Goal: Information Seeking & Learning: Learn about a topic

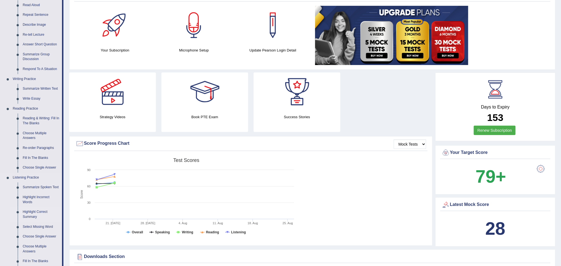
scroll to position [125, 0]
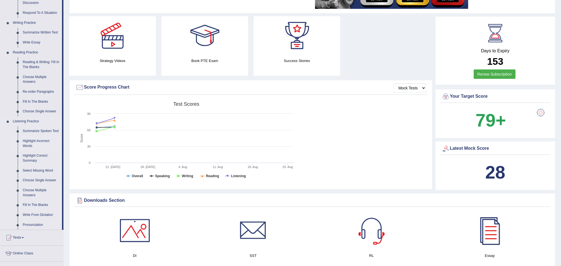
click at [38, 137] on link "Highlight Incorrect Words" at bounding box center [41, 143] width 42 height 15
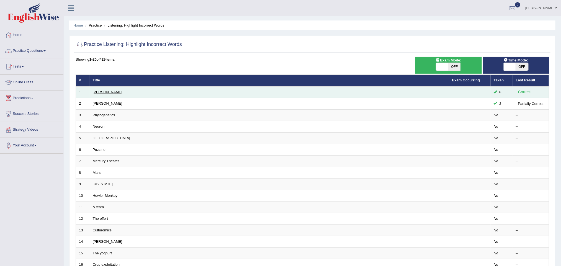
click at [101, 92] on link "Harold" at bounding box center [108, 92] width 30 height 4
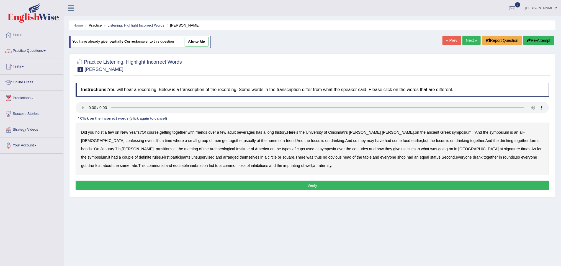
click at [187, 41] on link "show me" at bounding box center [197, 41] width 24 height 9
click at [187, 41] on div "Home Practice Listening: Highlight Incorrect Words Kathleen You have already gi…" at bounding box center [312, 138] width 497 height 277
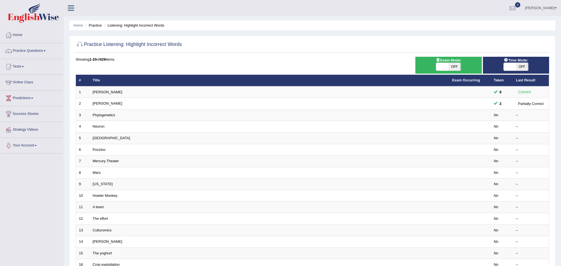
click at [108, 116] on link "Phylogenetics" at bounding box center [104, 115] width 22 height 4
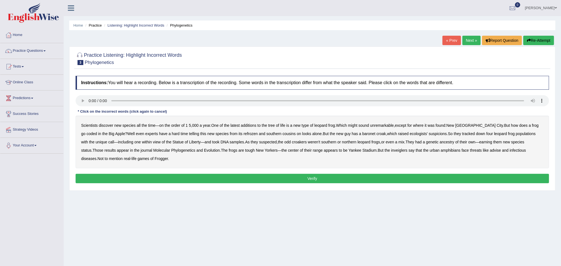
click at [523, 124] on div "Scientists discover new species all the time — on the order of 1 5 , 000 a year…" at bounding box center [312, 142] width 473 height 53
click at [97, 131] on b "coded" at bounding box center [91, 133] width 11 height 4
click at [244, 136] on b "refrozen" at bounding box center [251, 133] width 14 height 4
click at [224, 131] on div "Scientists discover new species all the time — on the order of 1 5 , 000 a year…" at bounding box center [312, 142] width 473 height 53
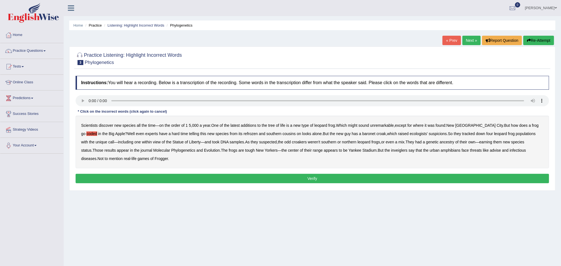
click at [244, 136] on b "refrozen" at bounding box center [251, 133] width 14 height 4
click at [362, 135] on b "baronet" at bounding box center [368, 133] width 13 height 4
click at [391, 151] on b "inveiglers" at bounding box center [399, 150] width 16 height 4
click at [490, 152] on b "advise" at bounding box center [495, 150] width 11 height 4
click at [154, 177] on button "Verify" at bounding box center [312, 178] width 473 height 9
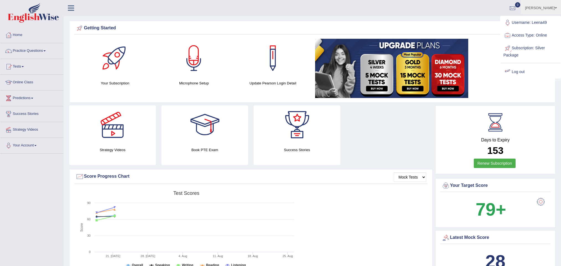
click at [520, 72] on link "Log out" at bounding box center [530, 72] width 60 height 13
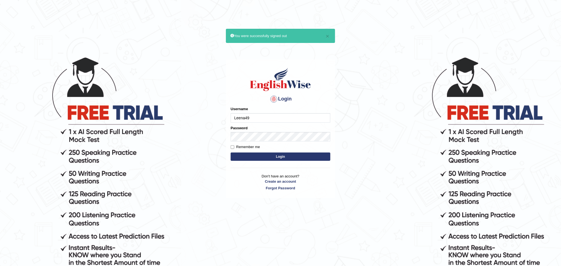
click at [306, 119] on input "Leena49" at bounding box center [281, 117] width 100 height 9
type input "L"
type input "pelinbaki"
click at [259, 156] on button "Login" at bounding box center [281, 157] width 100 height 8
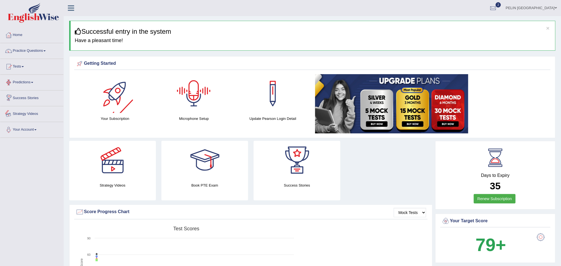
click at [38, 51] on link "Practice Questions" at bounding box center [31, 50] width 63 height 14
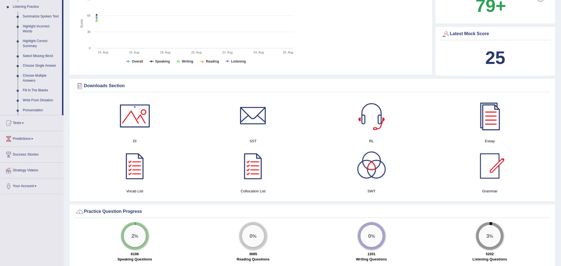
scroll to position [291, 0]
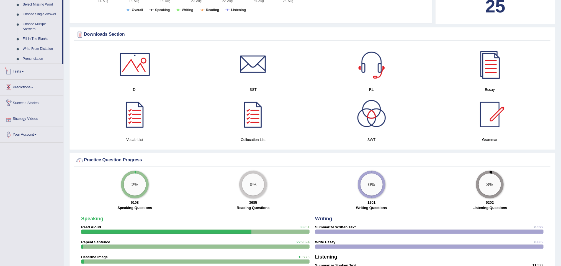
click at [24, 72] on span at bounding box center [23, 71] width 2 height 1
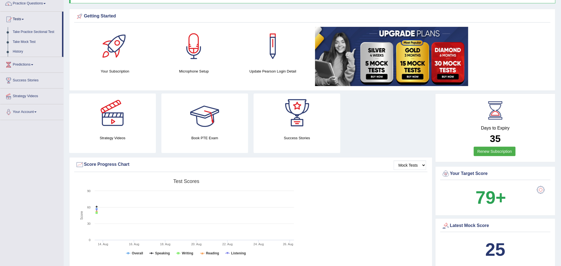
scroll to position [32, 0]
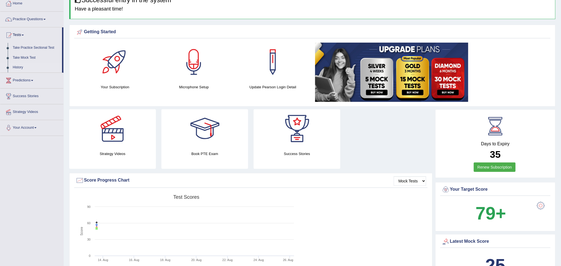
click at [20, 69] on link "History" at bounding box center [36, 68] width 52 height 10
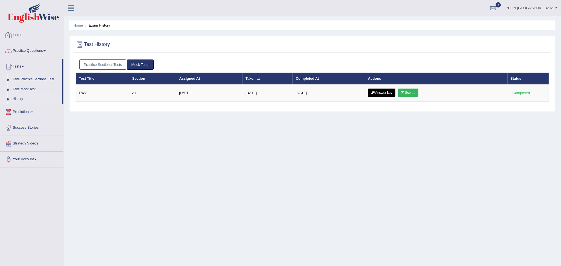
click at [105, 63] on link "Practice Sectional Tests" at bounding box center [102, 65] width 47 height 10
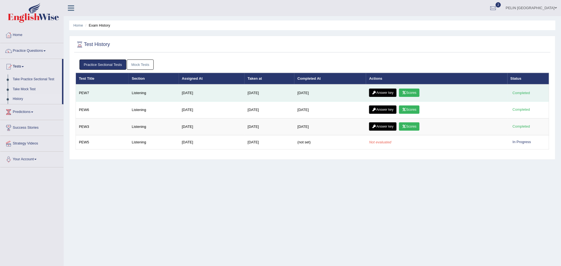
click at [391, 94] on link "Answer key" at bounding box center [382, 93] width 27 height 8
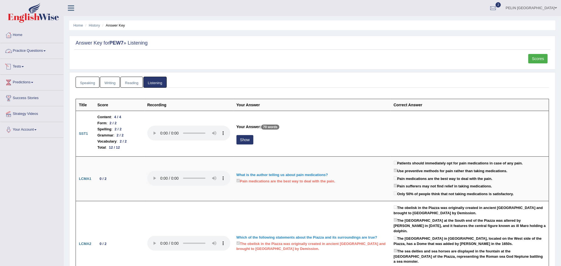
click at [32, 49] on link "Practice Questions" at bounding box center [31, 50] width 63 height 14
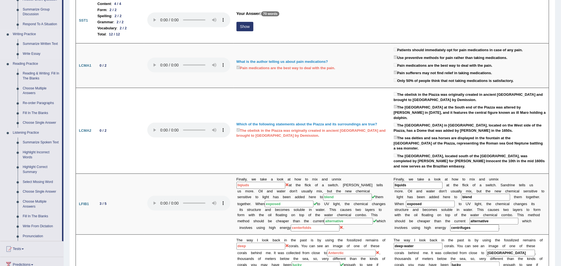
scroll to position [125, 0]
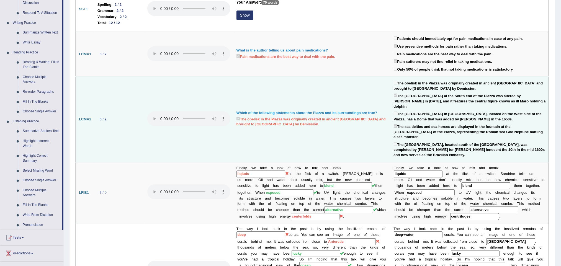
click at [120, 139] on td "0 / 2" at bounding box center [119, 120] width 50 height 86
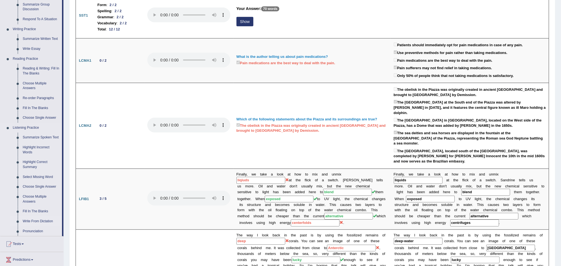
scroll to position [131, 0]
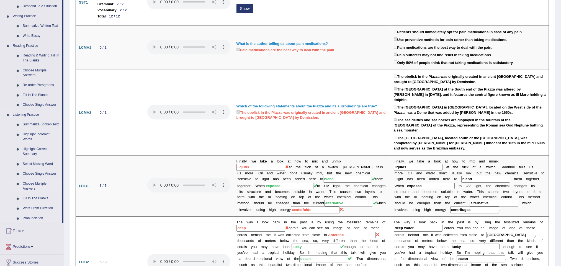
click at [31, 181] on link "Choose Multiple Answers" at bounding box center [41, 186] width 42 height 15
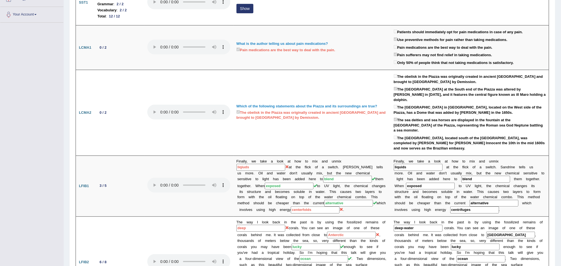
scroll to position [146, 0]
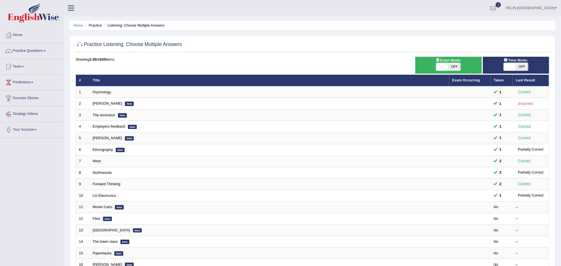
click at [457, 67] on span "OFF" at bounding box center [454, 67] width 12 height 8
checkbox input "true"
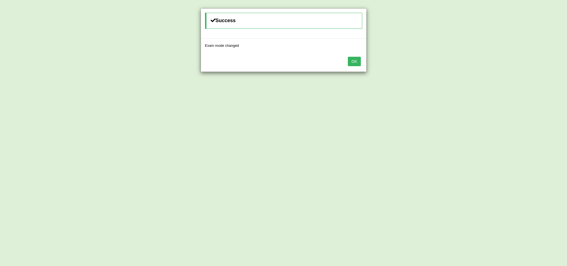
click at [357, 66] on button "OK" at bounding box center [354, 61] width 13 height 9
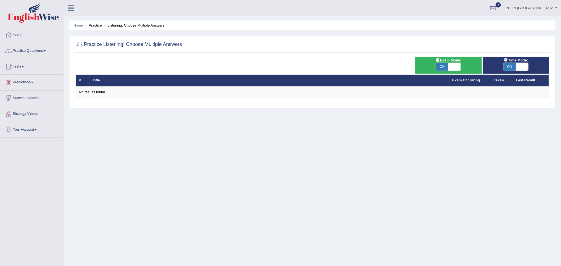
click at [551, 7] on link "PELIN BAKI" at bounding box center [531, 7] width 60 height 14
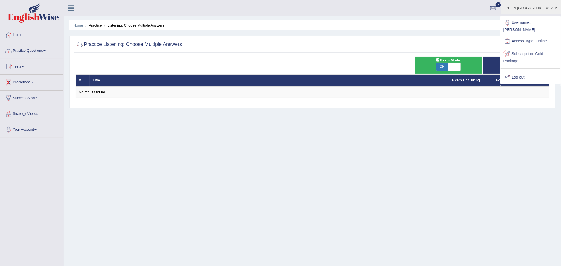
click at [526, 72] on link "Log out" at bounding box center [530, 77] width 60 height 13
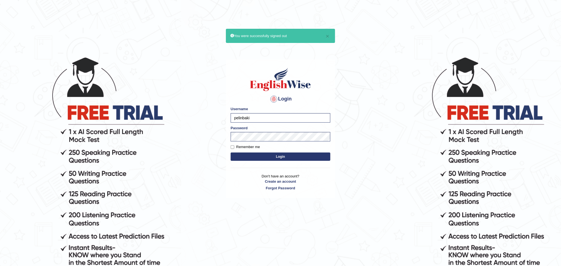
click at [272, 119] on input "pelinbaki" at bounding box center [281, 117] width 100 height 9
type input "Leena49"
click at [308, 155] on button "Login" at bounding box center [281, 157] width 100 height 8
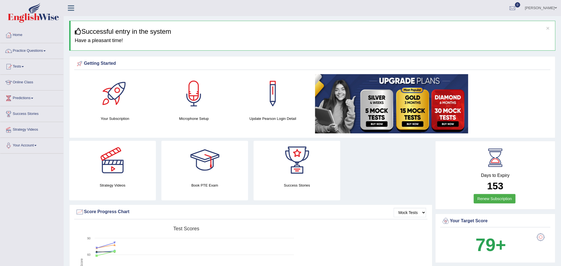
click at [22, 50] on link "Practice Questions" at bounding box center [31, 50] width 63 height 14
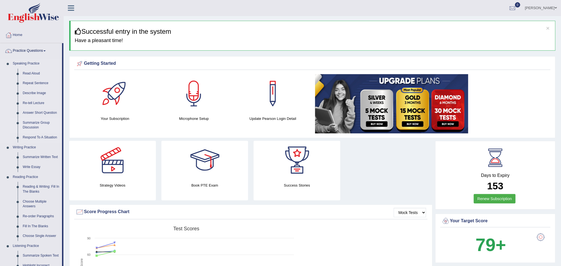
click at [36, 122] on link "Summarize Group Discussion" at bounding box center [41, 125] width 42 height 15
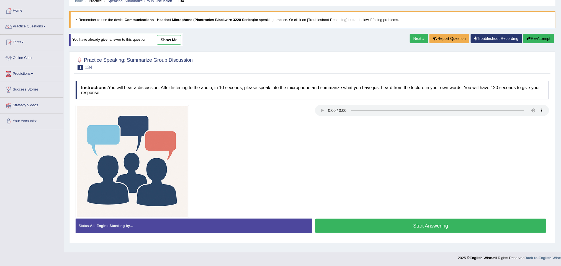
click at [376, 223] on button "Start Answering" at bounding box center [430, 226] width 231 height 14
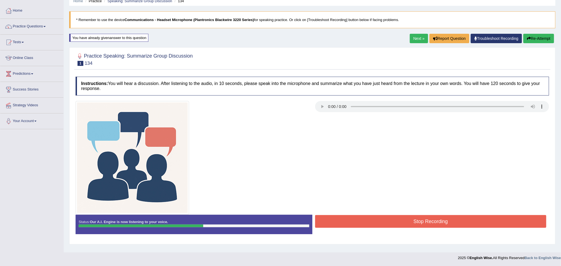
click at [374, 226] on button "Stop Recording" at bounding box center [430, 221] width 231 height 13
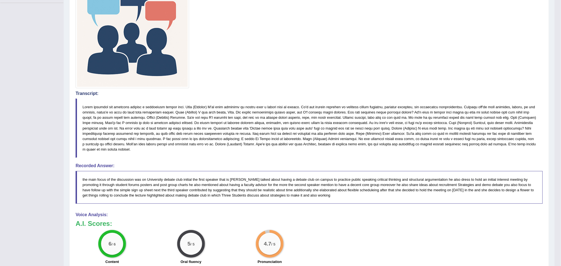
scroll to position [132, 0]
